Goal: Task Accomplishment & Management: Manage account settings

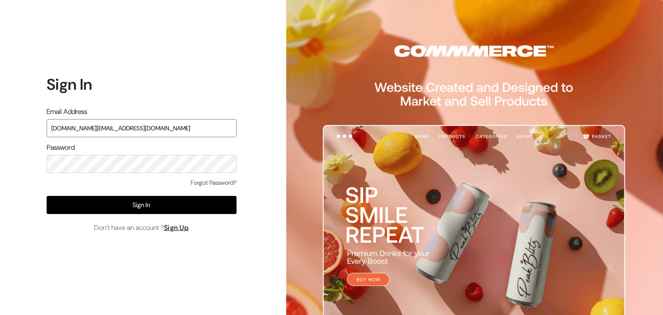
type input "inthepottershands.com@gmail.com"
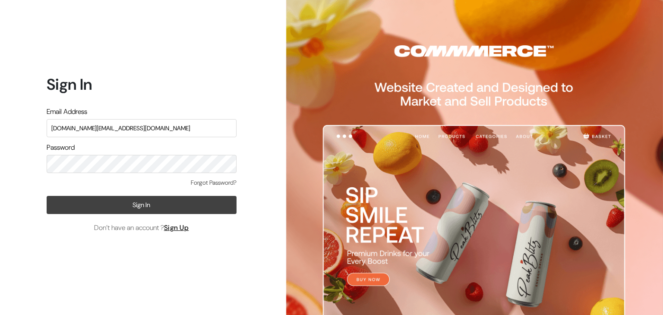
click at [167, 204] on button "Sign In" at bounding box center [142, 205] width 190 height 18
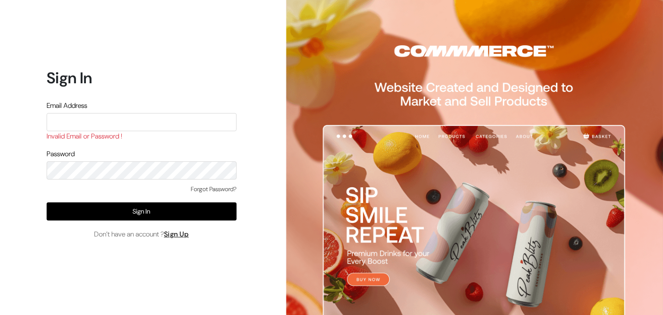
click at [106, 120] on input "text" at bounding box center [142, 122] width 190 height 18
type input "inthepottershands.com@gmail.com"
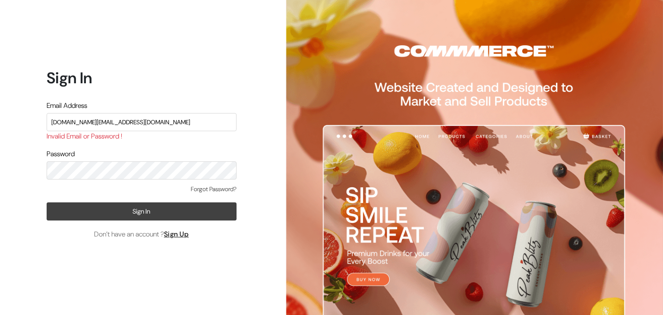
click at [187, 214] on button "Sign In" at bounding box center [142, 211] width 190 height 18
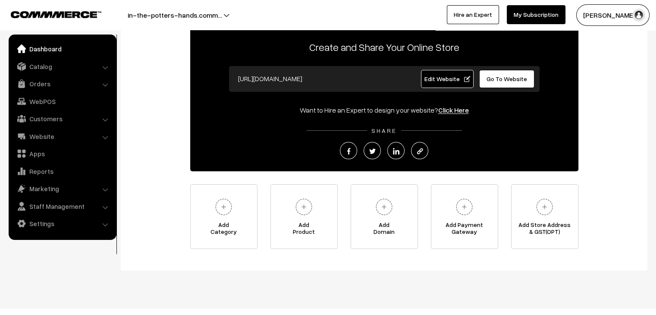
scroll to position [62, 0]
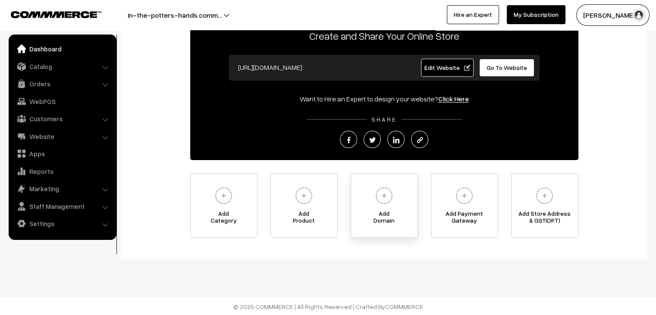
click at [388, 193] on img at bounding box center [384, 196] width 24 height 24
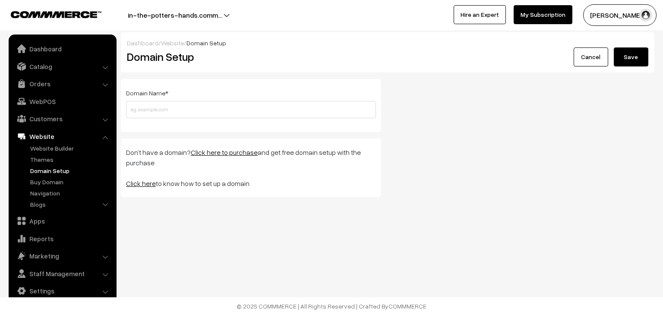
click at [247, 106] on input "text" at bounding box center [251, 109] width 250 height 17
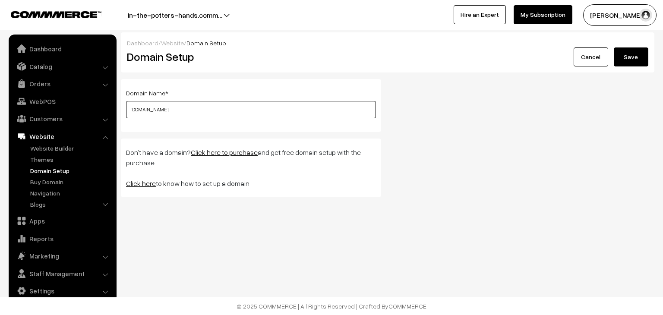
type input "[DOMAIN_NAME]"
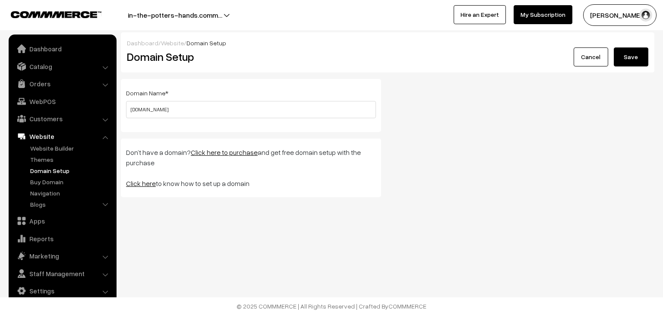
drag, startPoint x: 636, startPoint y: 59, endPoint x: 627, endPoint y: 57, distance: 8.7
click at [636, 59] on button "Save" at bounding box center [631, 56] width 35 height 19
click at [147, 182] on link "Click here" at bounding box center [141, 183] width 30 height 9
click at [47, 52] on link "Dashboard" at bounding box center [62, 49] width 103 height 16
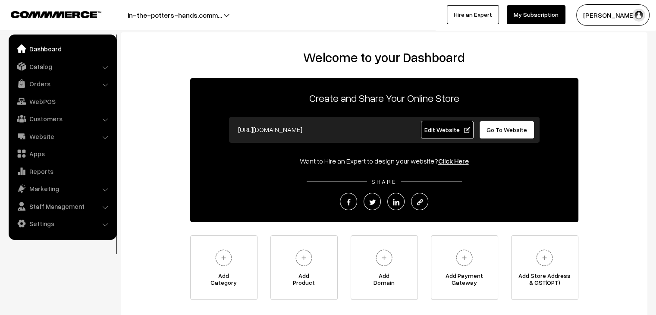
click at [444, 129] on span "Edit Website" at bounding box center [447, 129] width 46 height 7
click at [380, 253] on img at bounding box center [384, 258] width 24 height 24
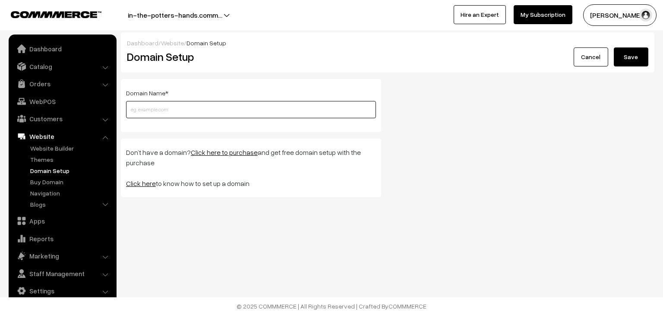
click at [337, 116] on input "text" at bounding box center [251, 109] width 250 height 17
type input "[DOMAIN_NAME]"
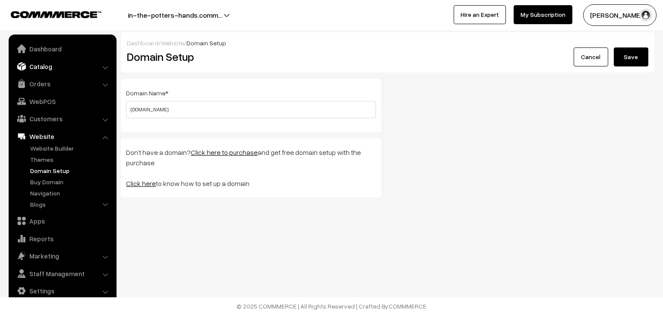
click at [38, 64] on link "Catalog" at bounding box center [62, 67] width 103 height 16
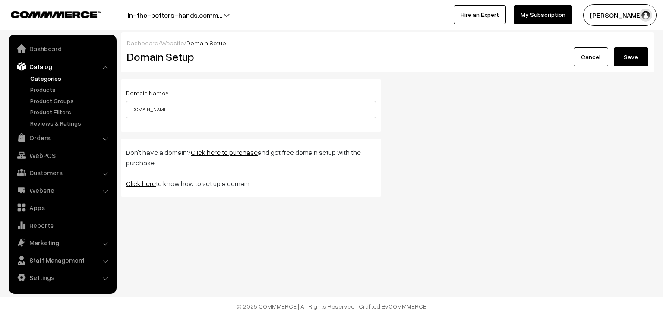
click at [56, 79] on link "Categories" at bounding box center [70, 78] width 85 height 9
